Goal: Use online tool/utility: Utilize a website feature to perform a specific function

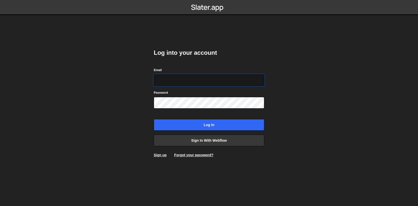
type input "[EMAIL_ADDRESS][DOMAIN_NAME]"
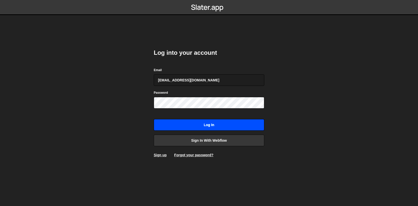
click at [199, 124] on input "Log in" at bounding box center [209, 125] width 111 height 12
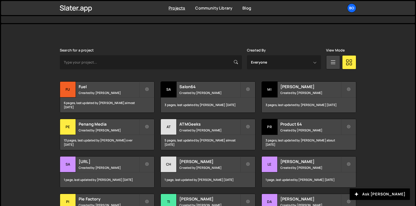
scroll to position [114, 0]
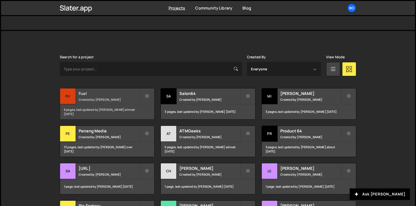
click at [118, 94] on h2 "Fuel" at bounding box center [109, 94] width 61 height 6
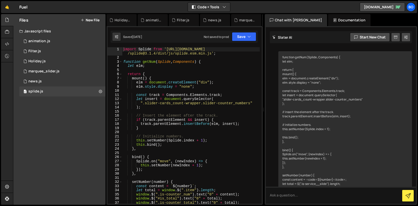
scroll to position [1429, 0]
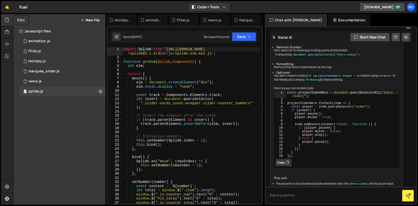
click at [5, 22] on icon at bounding box center [7, 20] width 4 height 6
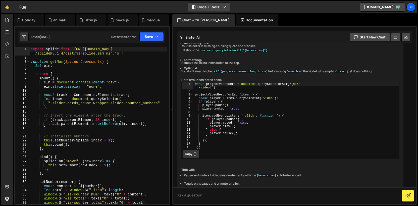
click at [215, 7] on button "Code + Tools" at bounding box center [209, 7] width 42 height 9
click at [213, 17] on button "Code Only" at bounding box center [209, 18] width 42 height 9
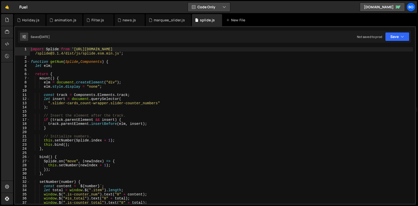
scroll to position [4260, 0]
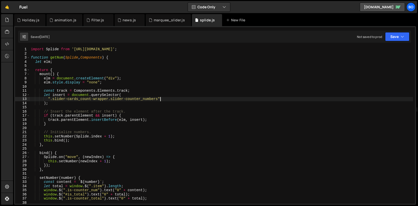
click at [184, 100] on div "import Splide from '[URL][DOMAIN_NAME]' ; function getNum ( Splide , Components…" at bounding box center [221, 129] width 383 height 165
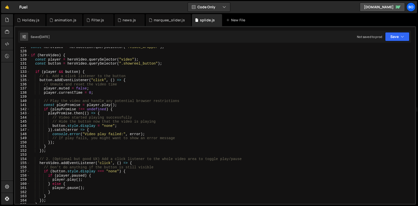
scroll to position [525, 0]
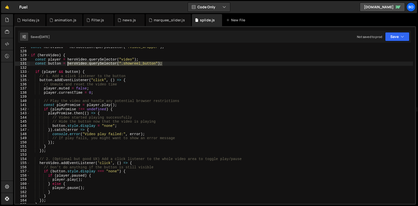
drag, startPoint x: 165, startPoint y: 65, endPoint x: 68, endPoint y: 63, distance: 96.8
click at [68, 63] on div "const heroVideo = heroSection . querySelector ( ".video_wrapper" ) ; if ( heroV…" at bounding box center [221, 127] width 383 height 165
click at [117, 65] on div "const heroVideo = heroSection . querySelector ( ".video_wrapper" ) ; if ( heroV…" at bounding box center [221, 125] width 383 height 157
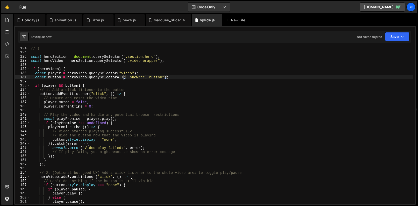
scroll to position [509, 0]
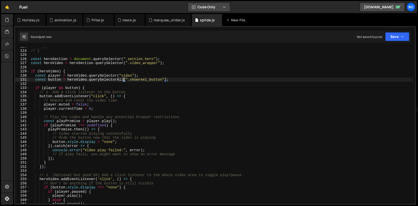
type textarea "const button = heroVideo.querySelectorAll(".showreel_button");"
click at [222, 6] on button "Code Only" at bounding box center [209, 7] width 42 height 9
click at [216, 25] on button "Code + Tools" at bounding box center [209, 27] width 42 height 9
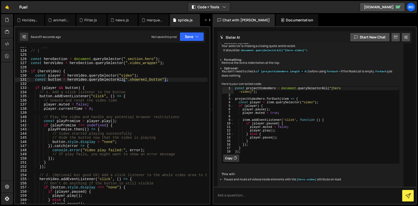
scroll to position [1397, 0]
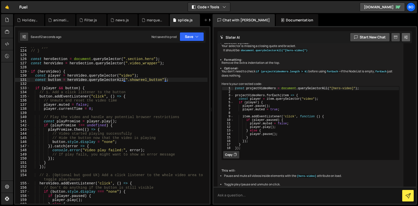
click at [410, 38] on button at bounding box center [406, 37] width 9 height 9
select select "chat"
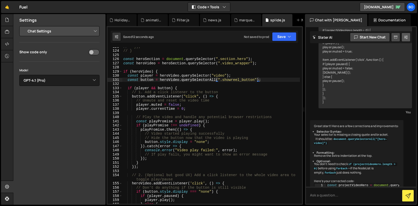
scroll to position [1495, 0]
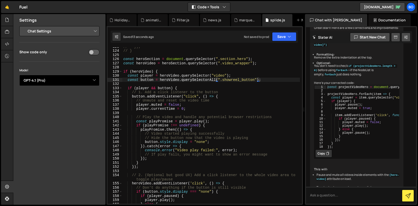
click at [72, 81] on select "Select Model GPT-3.5 GPT-4o mini GPT-4o (Pro) GPT-4.1 (Pro)" at bounding box center [59, 80] width 80 height 11
click at [6, 19] on icon at bounding box center [7, 20] width 4 height 6
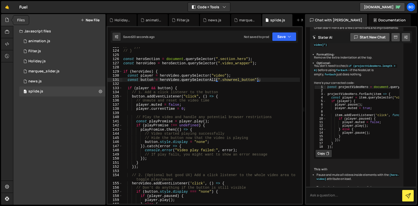
click at [6, 19] on icon at bounding box center [7, 20] width 4 height 6
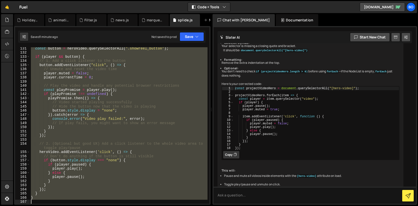
scroll to position [561, 0]
drag, startPoint x: 30, startPoint y: 98, endPoint x: 50, endPoint y: 225, distance: 128.9
click at [50, 206] on html "Projects [GEOGRAPHIC_DATA] Blog Bo Projects Your Teams Invite team member Accou…" at bounding box center [209, 103] width 418 height 206
type textarea "}"
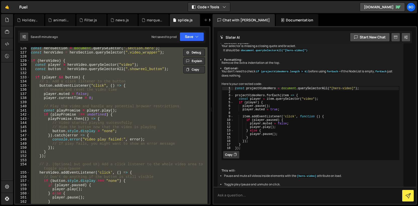
scroll to position [540, 0]
click at [263, 190] on textarea at bounding box center [315, 195] width 203 height 17
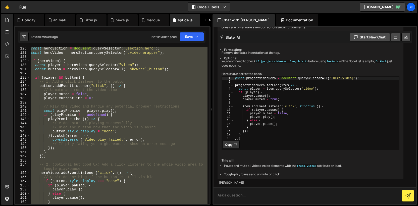
scroll to position [1511, 0]
paste textarea "const heroSection = document.querySelector(".section.hero"); const heroVideo = …"
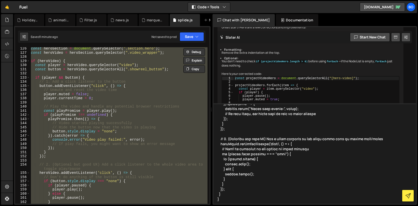
scroll to position [121, 0]
type textarea "const heroSection = document.querySelector(".section.hero"); const heroVideo = …"
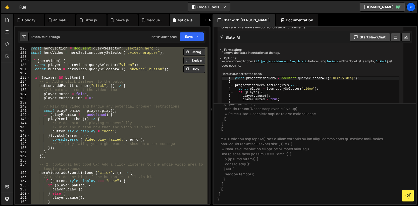
click at [145, 159] on div "const heroSection = document . querySelector ( ".section.hero" ) ; const heroVi…" at bounding box center [119, 125] width 178 height 157
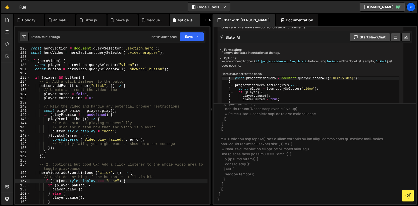
click at [59, 182] on div "const heroSection = document . querySelector ( ".section.hero" ) ; const heroVi…" at bounding box center [119, 129] width 178 height 165
type textarea "if (button.style.display === "none") {"
click at [59, 182] on div "const heroSection = document . querySelector ( ".section.hero" ) ; const heroVi…" at bounding box center [119, 129] width 178 height 165
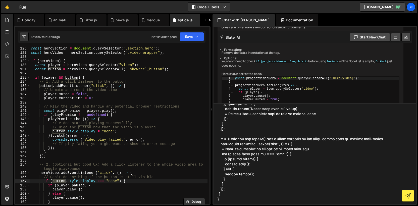
click at [245, 200] on textarea at bounding box center [315, 153] width 203 height 101
paste textarea "button"
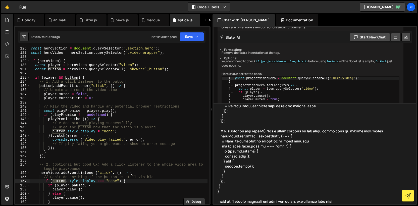
paste textarea "button"
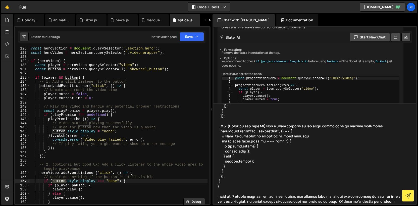
scroll to position [131, 0]
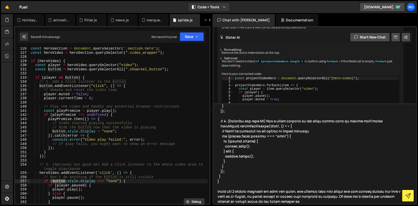
type textarea "const heroSection = document.querySelector(".section.hero"); const heroVideo = …"
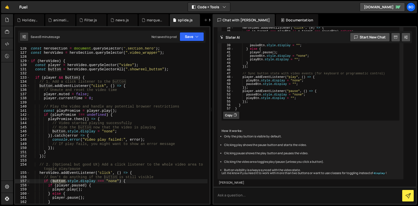
scroll to position [2028, 0]
click at [232, 114] on button "Copy" at bounding box center [231, 115] width 17 height 8
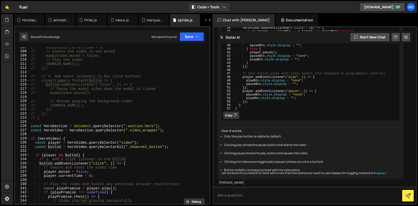
scroll to position [460, 0]
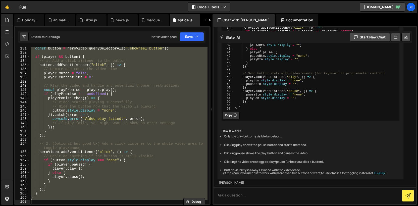
drag, startPoint x: 30, startPoint y: 129, endPoint x: 65, endPoint y: 225, distance: 102.0
click at [65, 206] on html "Projects [GEOGRAPHIC_DATA] Blog Bo Projects Your Teams Invite team member Accou…" at bounding box center [209, 103] width 418 height 206
paste textarea
type textarea "}"
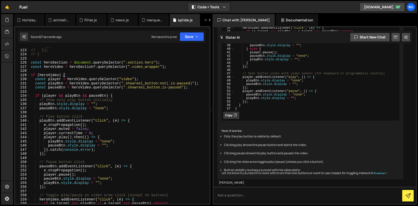
scroll to position [526, 0]
click at [270, 192] on textarea at bounding box center [315, 195] width 203 height 17
paste textarea "<div class="showreel_button"><svg xmlns="[URL][DOMAIN_NAME]" width="100%" viewB…"
type textarea "HMTL <div class="showreel_button"><svg xmlns="[URL][DOMAIN_NAME]" width="100%" …"
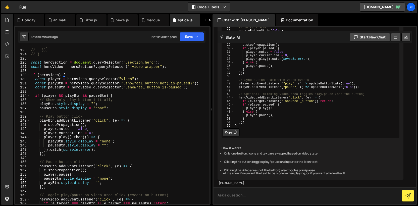
scroll to position [2400, 0]
click at [225, 137] on button "Copy" at bounding box center [231, 132] width 17 height 8
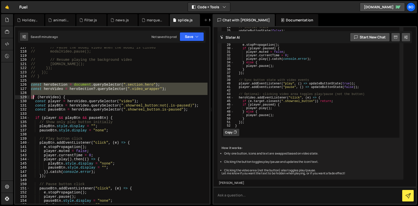
scroll to position [623, 0]
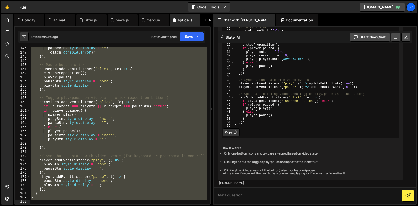
drag, startPoint x: 31, startPoint y: 85, endPoint x: 62, endPoint y: 225, distance: 143.4
click at [62, 206] on html "Projects [GEOGRAPHIC_DATA] Blog Bo Projects Your Teams Invite team member Accou…" at bounding box center [209, 103] width 418 height 206
paste textarea
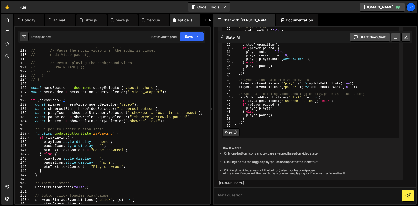
scroll to position [500, 0]
click at [60, 142] on div "// button.addEventListener('click', () => { // // Pause the modal video when th…" at bounding box center [119, 126] width 178 height 165
click at [72, 107] on div "// button.addEventListener('click', () => { // // Pause the modal video when th…" at bounding box center [119, 126] width 178 height 165
click at [75, 103] on div "// button.addEventListener('click', () => { // // Pause the modal video when th…" at bounding box center [119, 126] width 178 height 165
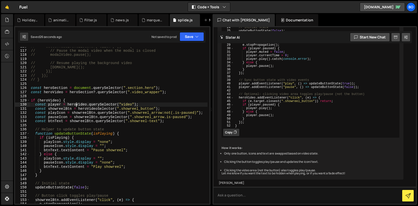
click at [75, 103] on div "// button.addEventListener('click', () => { // // Pause the modal video when th…" at bounding box center [119, 126] width 178 height 165
click at [96, 92] on div "// button.addEventListener('click', () => { // // Pause the modal video when th…" at bounding box center [119, 126] width 178 height 165
click at [78, 104] on div "// button.addEventListener('click', () => { // // Pause the modal video when th…" at bounding box center [119, 126] width 178 height 165
click at [58, 93] on div "// button.addEventListener('click', () => { // // Pause the modal video when th…" at bounding box center [119, 126] width 178 height 165
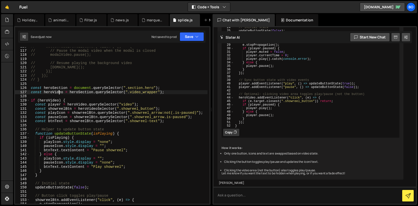
click at [58, 93] on div "// button.addEventListener('click', () => { // // Pause the modal video when th…" at bounding box center [119, 126] width 178 height 165
click at [99, 109] on div "// button.addEventListener('click', () => { // // Pause the modal video when th…" at bounding box center [119, 126] width 178 height 165
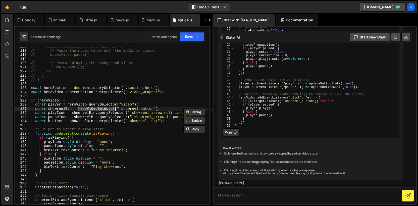
paste textarea
click at [115, 114] on div "// button.addEventListener('click', () => { // // Pause the modal video when th…" at bounding box center [119, 126] width 178 height 165
click at [98, 111] on div "// button.addEventListener('click', () => { // // Pause the modal video when th…" at bounding box center [119, 126] width 178 height 165
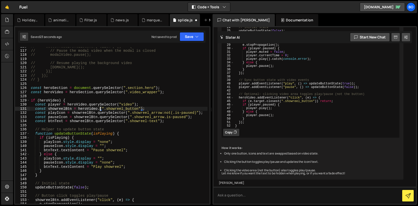
paste textarea "querySelector"
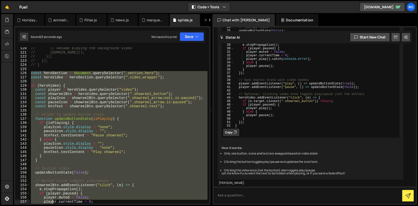
scroll to position [602, 0]
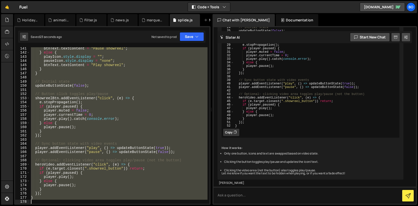
drag, startPoint x: 31, startPoint y: 89, endPoint x: 63, endPoint y: 225, distance: 139.8
click at [63, 206] on html "Projects [GEOGRAPHIC_DATA] Blog Bo Projects Your Teams Invite team member Accou…" at bounding box center [209, 103] width 418 height 206
paste textarea
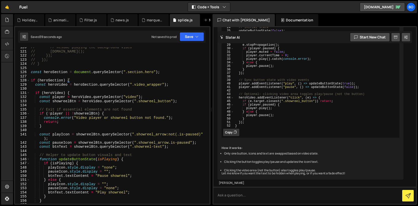
scroll to position [516, 0]
drag, startPoint x: 99, startPoint y: 113, endPoint x: 64, endPoint y: 115, distance: 34.8
click at [64, 115] on div "// // Resume playing the background video // [DOMAIN_NAME](); // }); // }); // …" at bounding box center [119, 127] width 178 height 165
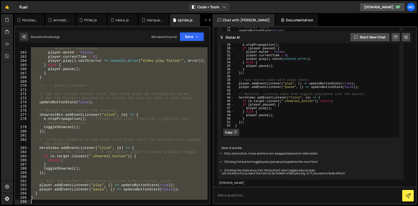
scroll to position [694, 0]
drag, startPoint x: 32, startPoint y: 109, endPoint x: 80, endPoint y: 225, distance: 125.9
click at [80, 206] on html "Projects [GEOGRAPHIC_DATA] Blog Bo Projects Your Teams Invite team member Accou…" at bounding box center [209, 103] width 418 height 206
paste textarea ")(); // The () at the end runs the function immediately"
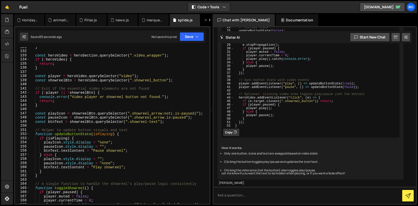
scroll to position [562, 0]
click at [102, 146] on div "} const heroVideo = heroSection . querySelector ( ".video_wrapper" ) ; if ( ! h…" at bounding box center [119, 127] width 178 height 165
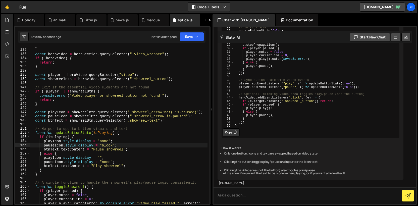
scroll to position [564, 0]
drag, startPoint x: 65, startPoint y: 146, endPoint x: 125, endPoint y: 144, distance: 60.1
click at [125, 144] on div "const heroVideo = heroSection . querySelector ( ".video_wrapper" ) ; if ( ! her…" at bounding box center [119, 129] width 178 height 165
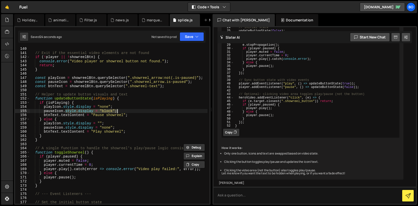
scroll to position [601, 0]
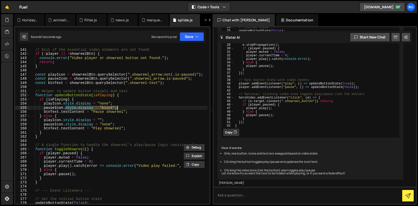
click at [71, 108] on div "// Exit if the essential video elements are not found if ( ! player || ! showre…" at bounding box center [119, 125] width 178 height 157
drag, startPoint x: 120, startPoint y: 107, endPoint x: 66, endPoint y: 106, distance: 53.6
click at [66, 106] on div "// Exit if the essential video elements are not found if ( ! player || ! showre…" at bounding box center [119, 125] width 178 height 165
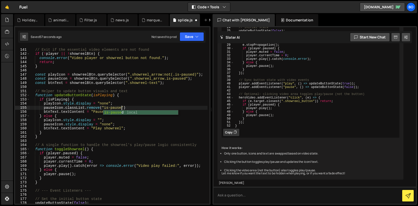
scroll to position [0, 6]
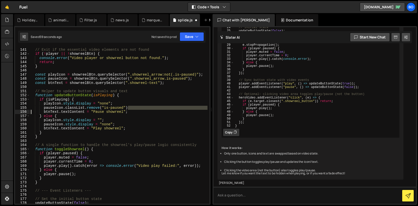
drag, startPoint x: 130, startPoint y: 108, endPoint x: 21, endPoint y: 110, distance: 108.4
click at [21, 110] on div "pauseIcon.classList.remove("is-paused 140 141 142 143 144 145 146 147 148 149 1…" at bounding box center [112, 125] width 195 height 157
click at [116, 107] on div "// Exit if the essential video elements are not found if ( ! player || ! showre…" at bounding box center [119, 125] width 178 height 165
drag, startPoint x: 130, startPoint y: 108, endPoint x: 23, endPoint y: 109, distance: 106.9
click at [23, 109] on div "pauseIcon.classList.remove("is-paused") 140 141 142 143 144 145 146 147 148 149…" at bounding box center [112, 125] width 195 height 157
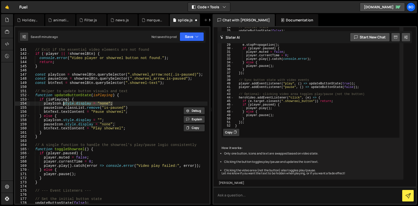
drag, startPoint x: 114, startPoint y: 102, endPoint x: 64, endPoint y: 104, distance: 49.8
click at [64, 104] on div "// Exit if the essential video elements are not found if ( ! player || ! showre…" at bounding box center [119, 125] width 178 height 165
paste textarea "pauseIcon.classList.remove("is-paused")"
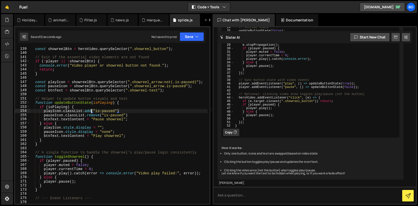
scroll to position [594, 0]
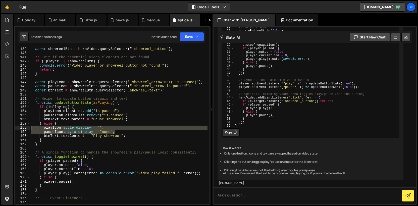
drag, startPoint x: 121, startPoint y: 132, endPoint x: 20, endPoint y: 128, distance: 101.2
click at [20, 128] on div "playIcon.classList.add("is-paused") 139 140 141 142 143 144 145 146 147 148 149…" at bounding box center [112, 125] width 195 height 157
type textarea "playIcon.style.display = ""; pauseIcon.style.display = "none";"
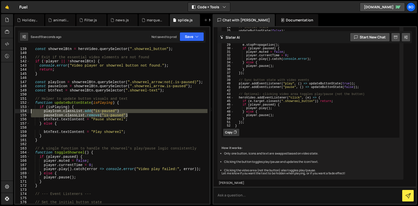
drag, startPoint x: 131, startPoint y: 116, endPoint x: 16, endPoint y: 109, distance: 115.1
click at [16, 109] on div "139 140 141 142 143 144 145 146 147 148 149 150 151 152 153 154 155 156 157 158…" at bounding box center [112, 125] width 195 height 157
click at [131, 132] on div "const showreelBtn = heroVideo . querySelector ( ".showreel_button" ) ; // Exit …" at bounding box center [119, 129] width 178 height 165
type textarea "btnText.textContent = "Play showreel";"
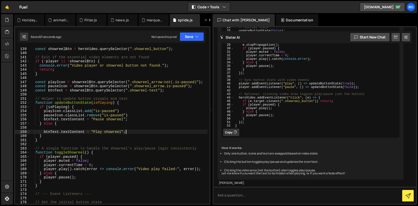
click at [104, 127] on div "const showreelBtn = heroVideo . querySelector ( ".showreel_button" ) ; // Exit …" at bounding box center [119, 129] width 178 height 165
paste textarea "pauseIcon.classList.remove("is-paused")"
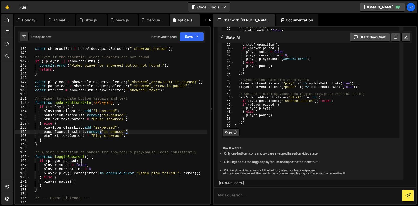
click at [88, 126] on div "const showreelBtn = heroVideo . querySelector ( ".showreel_button" ) ; // Exit …" at bounding box center [119, 129] width 178 height 165
click at [90, 132] on div "const showreelBtn = heroVideo . querySelector ( ".showreel_button" ) ; // Exit …" at bounding box center [119, 129] width 178 height 165
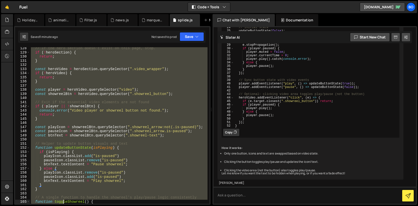
scroll to position [690, 0]
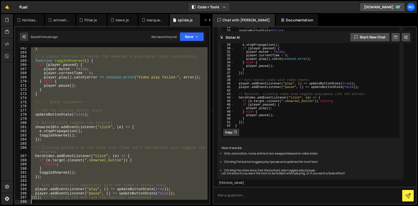
drag, startPoint x: 31, startPoint y: 142, endPoint x: 63, endPoint y: 225, distance: 89.2
click at [63, 206] on html "Projects [GEOGRAPHIC_DATA] Blog Bo Projects Your Teams Invite team member Accou…" at bounding box center [209, 103] width 418 height 206
type textarea "})(); // The () at the end runs the function immediately"
click at [241, 190] on textarea at bounding box center [315, 195] width 203 height 17
paste textarea "(function () { const heroSection = document.querySelector(".section.hero"); // …"
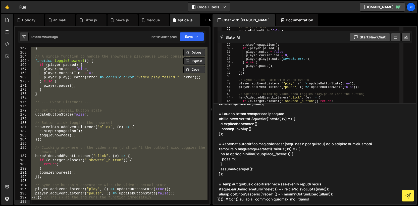
scroll to position [282, 0]
type textarea "(function () { const heroSection = document.querySelector(".section.hero"); // …"
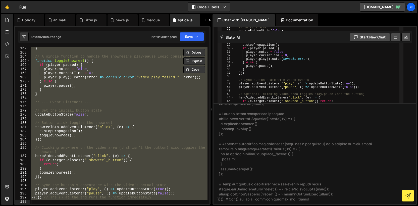
click at [117, 80] on div "} // A single function to handle the showreel's play/pause logic consistently f…" at bounding box center [119, 125] width 178 height 157
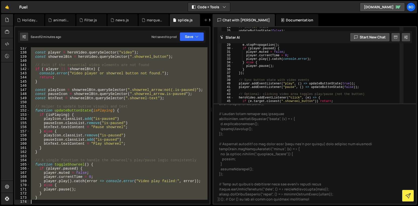
scroll to position [690, 0]
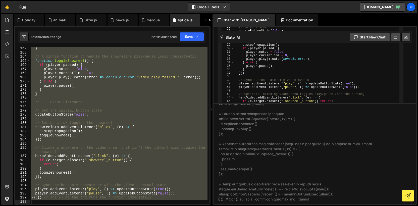
drag, startPoint x: 31, startPoint y: 127, endPoint x: 54, endPoint y: 225, distance: 100.2
click at [54, 206] on html "Projects [GEOGRAPHIC_DATA] Blog Bo Projects Your Teams Invite team member Accou…" at bounding box center [209, 103] width 418 height 206
type textarea "})(); // The () at the end runs the function immediately"
paste textarea
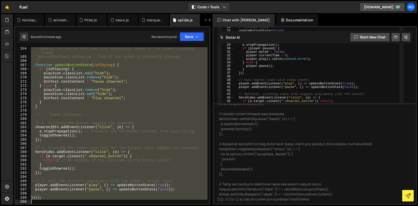
scroll to position [702, 0]
drag, startPoint x: 31, startPoint y: 100, endPoint x: 46, endPoint y: 225, distance: 125.9
click at [46, 206] on html "Projects [GEOGRAPHIC_DATA] Blog Bo Projects Your Teams Invite team member Accou…" at bounding box center [209, 103] width 418 height 206
type textarea "})();"
paste textarea
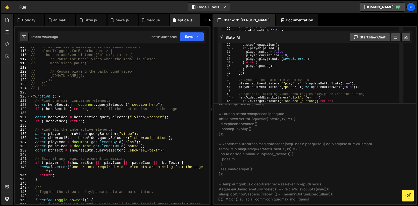
scroll to position [492, 0]
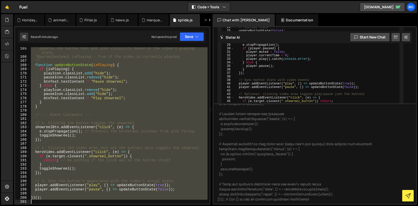
drag, startPoint x: 31, startPoint y: 97, endPoint x: 59, endPoint y: 225, distance: 131.6
click at [59, 206] on html "Projects [GEOGRAPHIC_DATA] Blog Bo Projects Your Teams Invite team member Accou…" at bounding box center [209, 103] width 418 height 206
type textarea "})();"
paste textarea
